Goal: Information Seeking & Learning: Learn about a topic

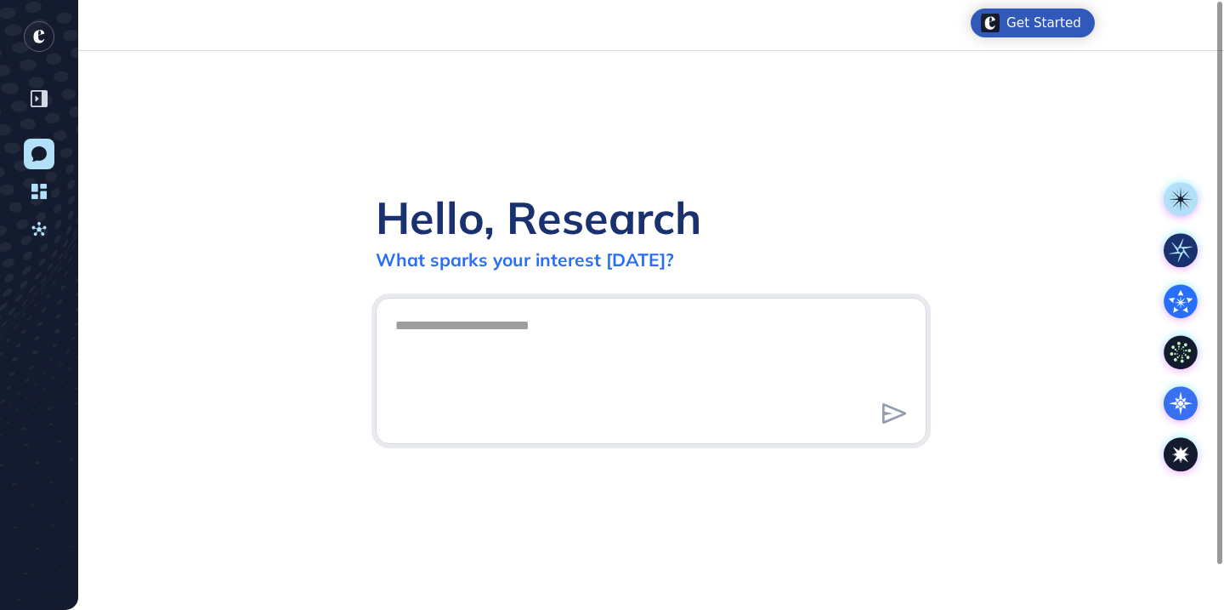
scroll to position [1, 1]
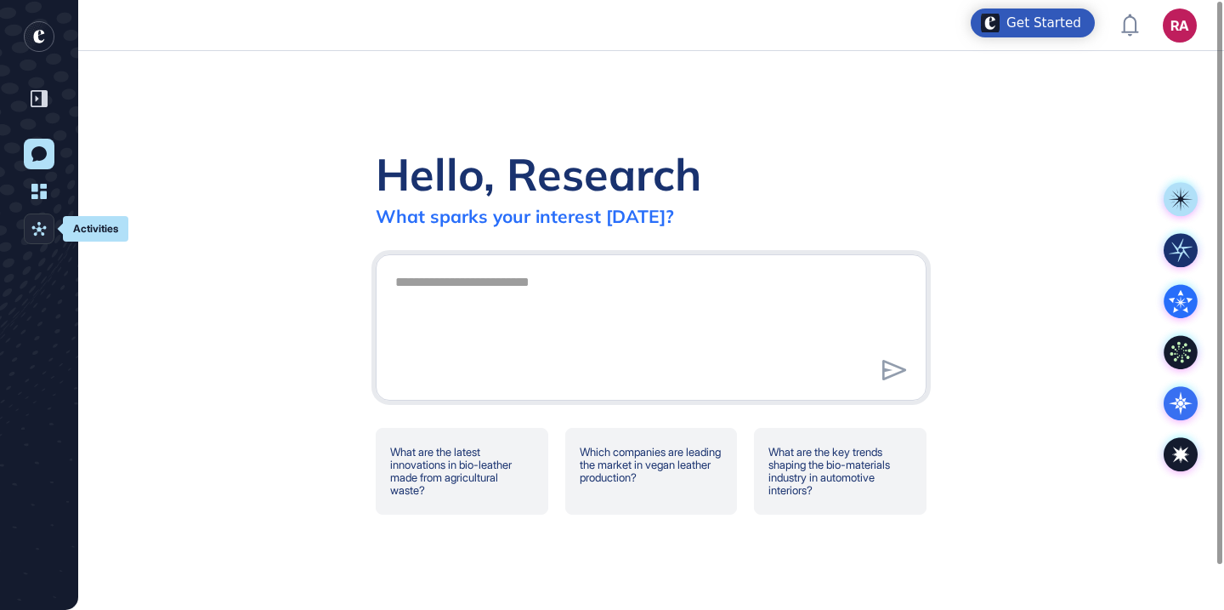
click at [42, 231] on icon at bounding box center [38, 228] width 15 height 15
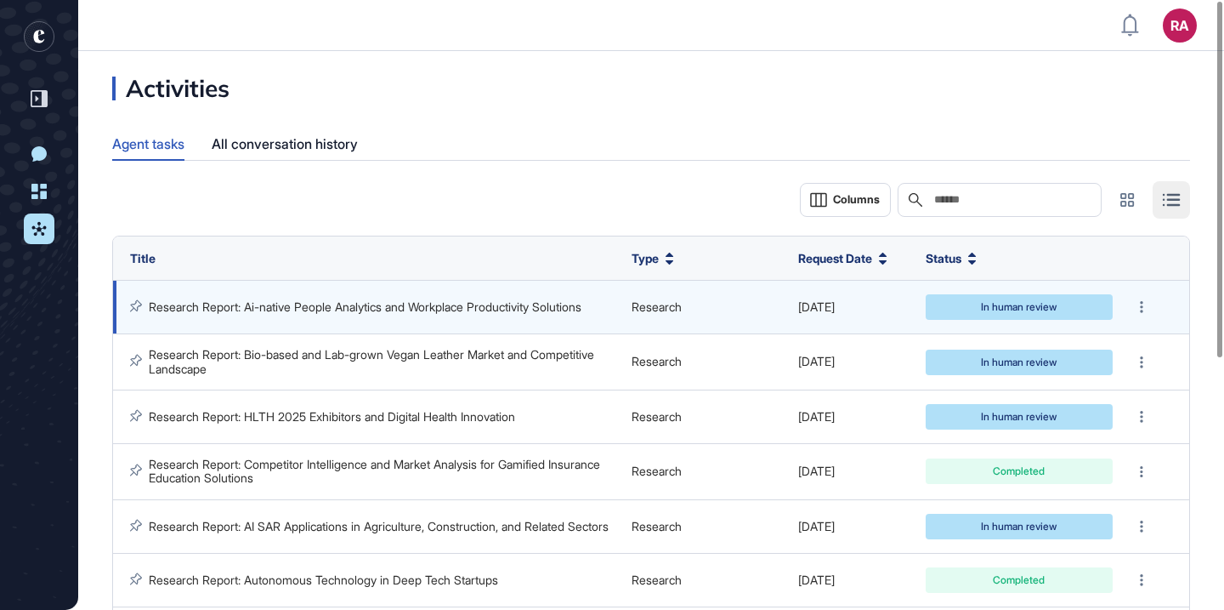
click at [329, 313] on link "Research Report: Ai-native People Analytics and Workplace Productivity Solutions" at bounding box center [365, 306] width 433 height 14
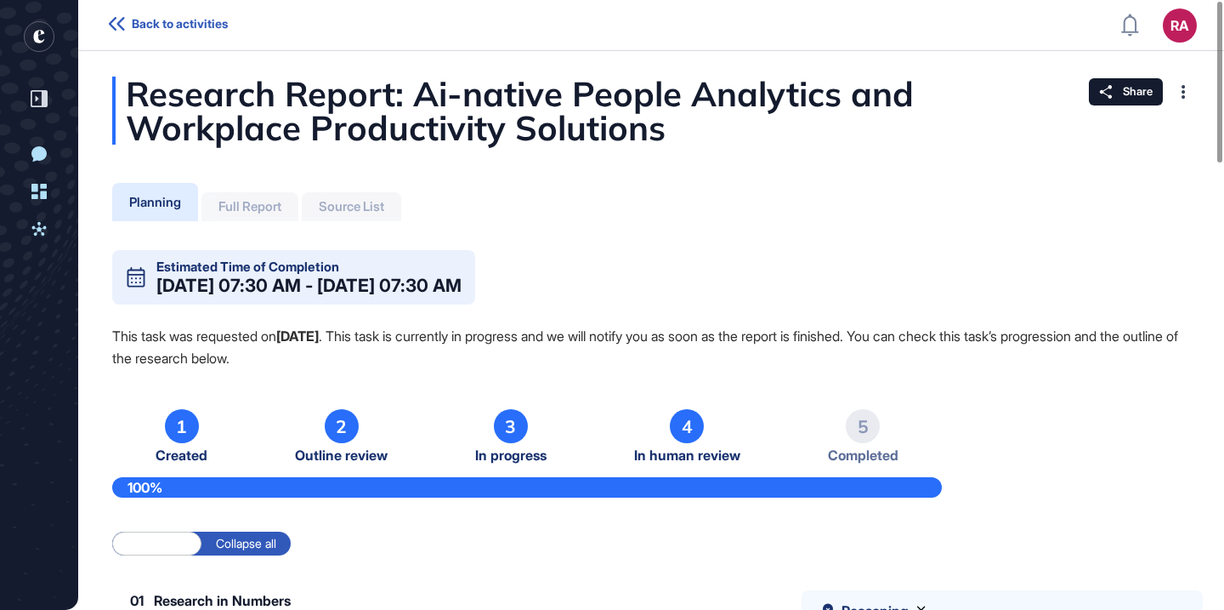
click at [281, 199] on div "Full Report" at bounding box center [249, 206] width 63 height 15
click at [281, 209] on div "Full Report" at bounding box center [249, 206] width 63 height 15
click at [259, 209] on div "Full Report" at bounding box center [249, 206] width 63 height 15
click at [40, 235] on icon at bounding box center [38, 228] width 15 height 15
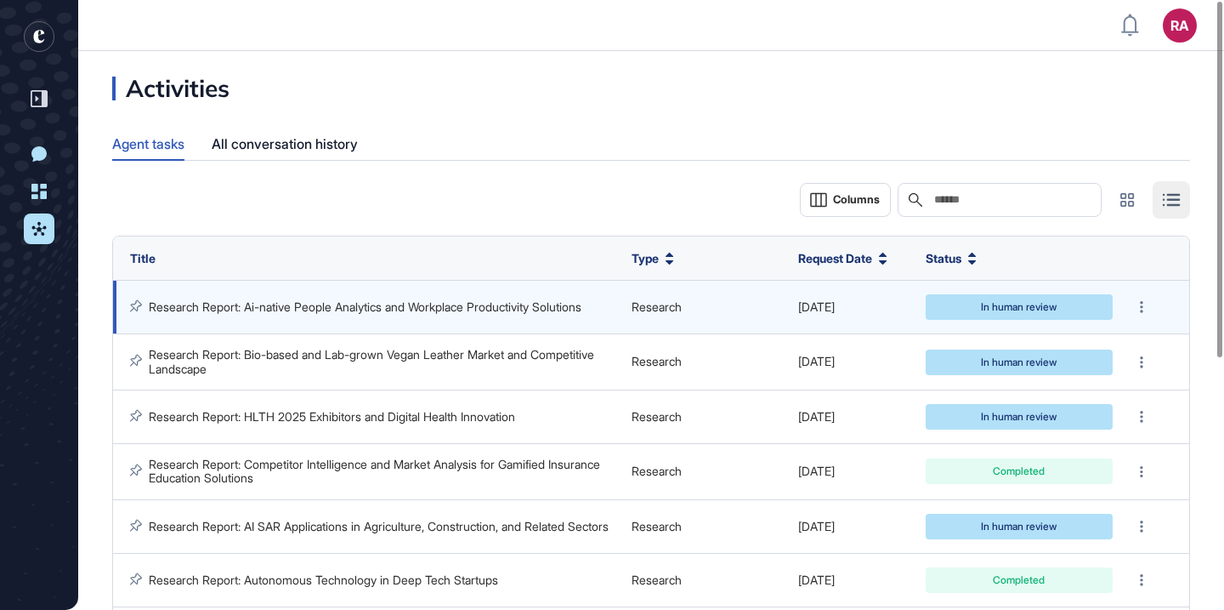
click at [327, 311] on link "Research Report: Ai-native People Analytics and Workplace Productivity Solutions" at bounding box center [365, 306] width 433 height 14
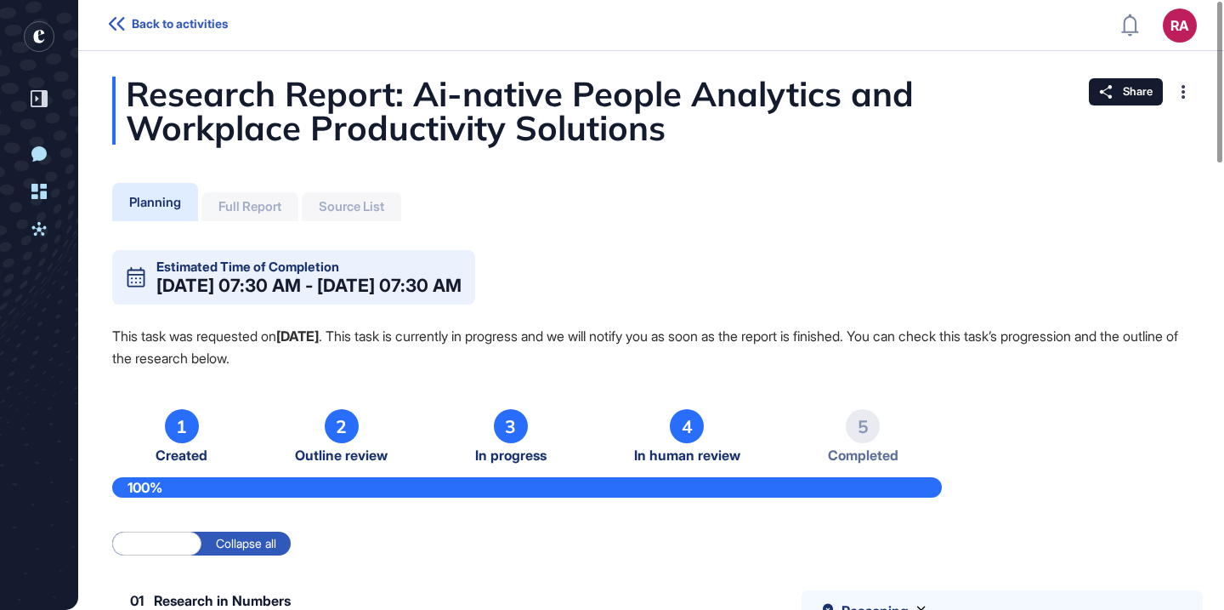
click at [276, 200] on div "Full Report" at bounding box center [249, 206] width 63 height 15
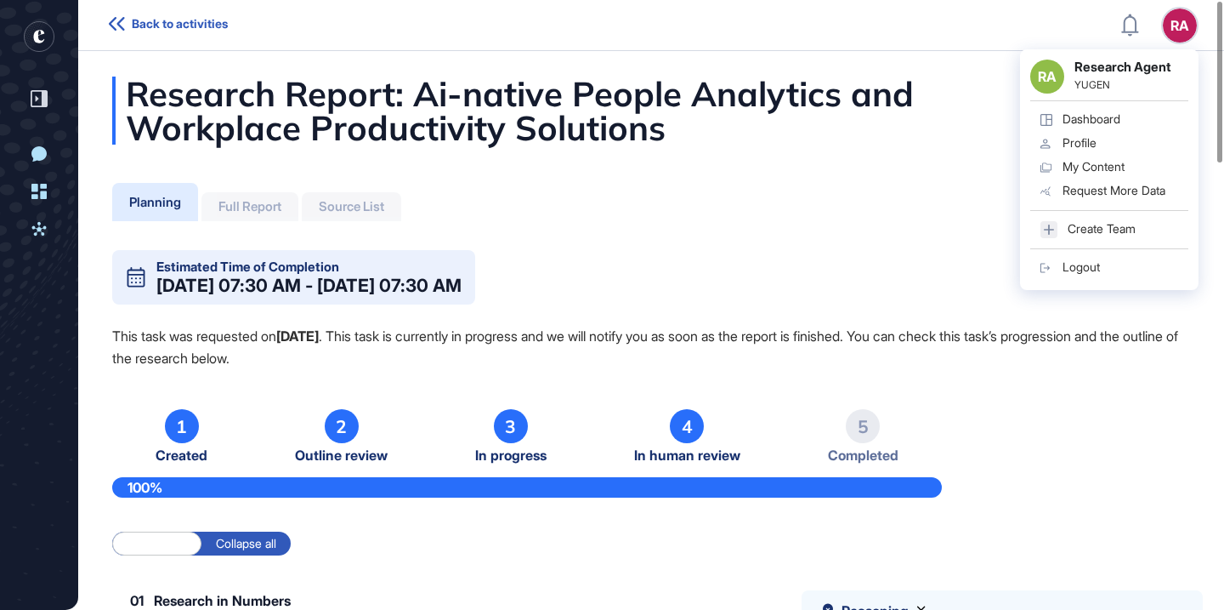
click at [1075, 263] on div "Logout" at bounding box center [1081, 267] width 37 height 14
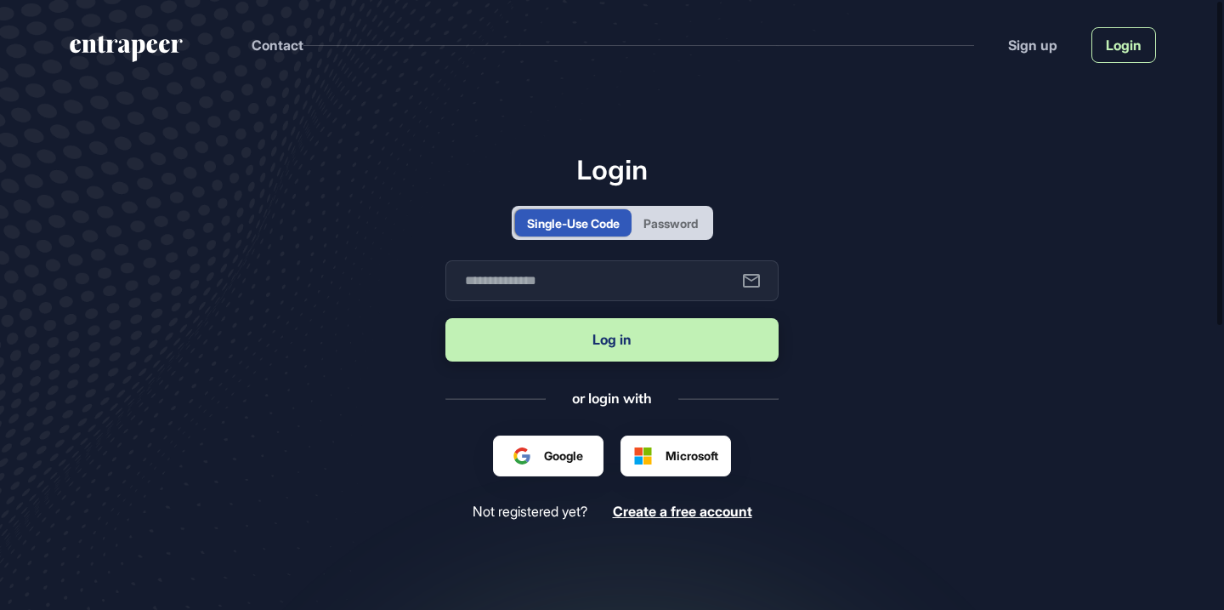
click at [1128, 43] on link "Login" at bounding box center [1124, 45] width 65 height 36
